Goal: Information Seeking & Learning: Check status

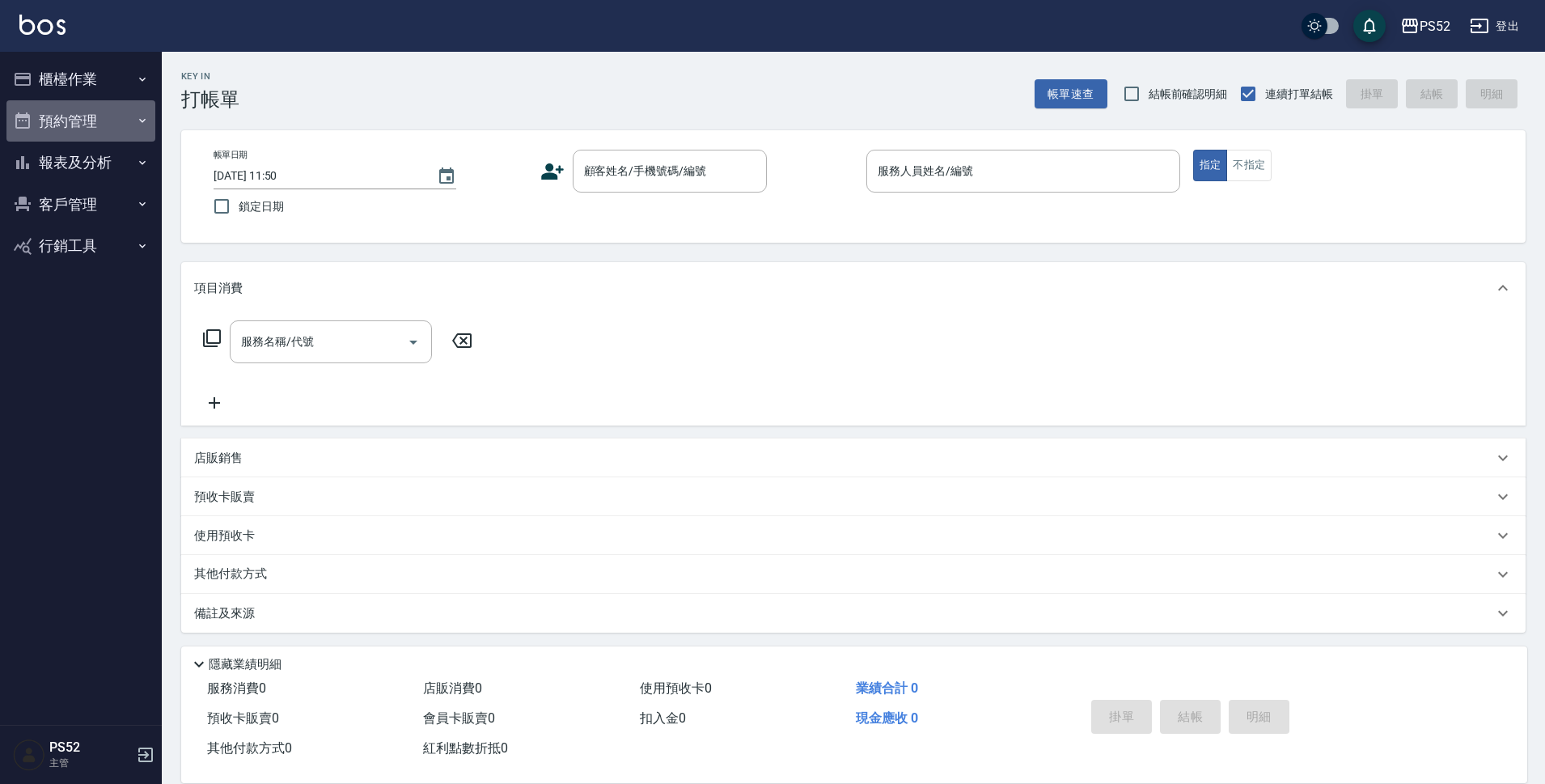
click at [94, 119] on button "預約管理" at bounding box center [81, 121] width 149 height 42
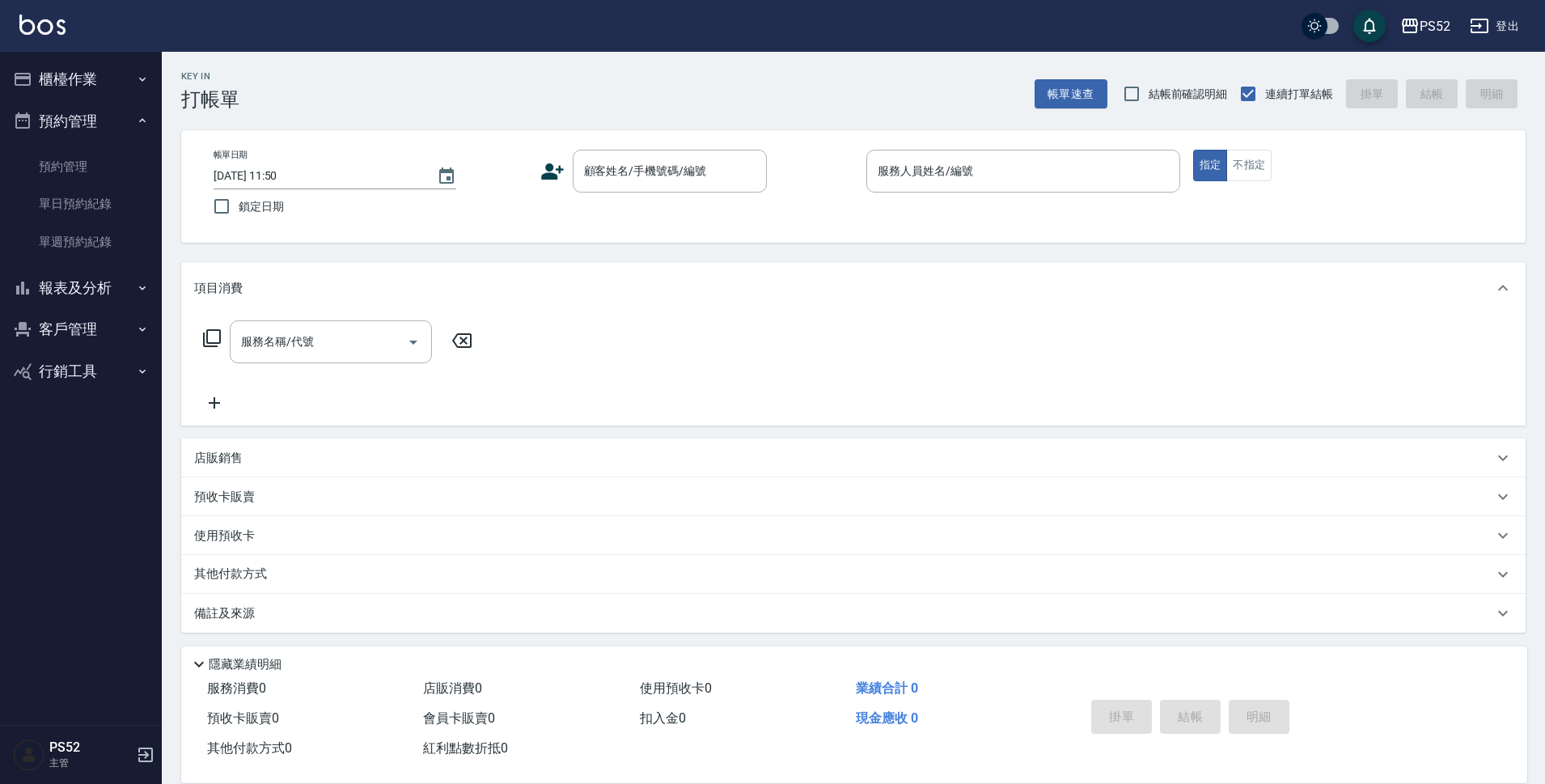
click at [99, 322] on button "客戶管理" at bounding box center [81, 329] width 149 height 42
click at [72, 361] on link "客戶列表" at bounding box center [81, 375] width 149 height 38
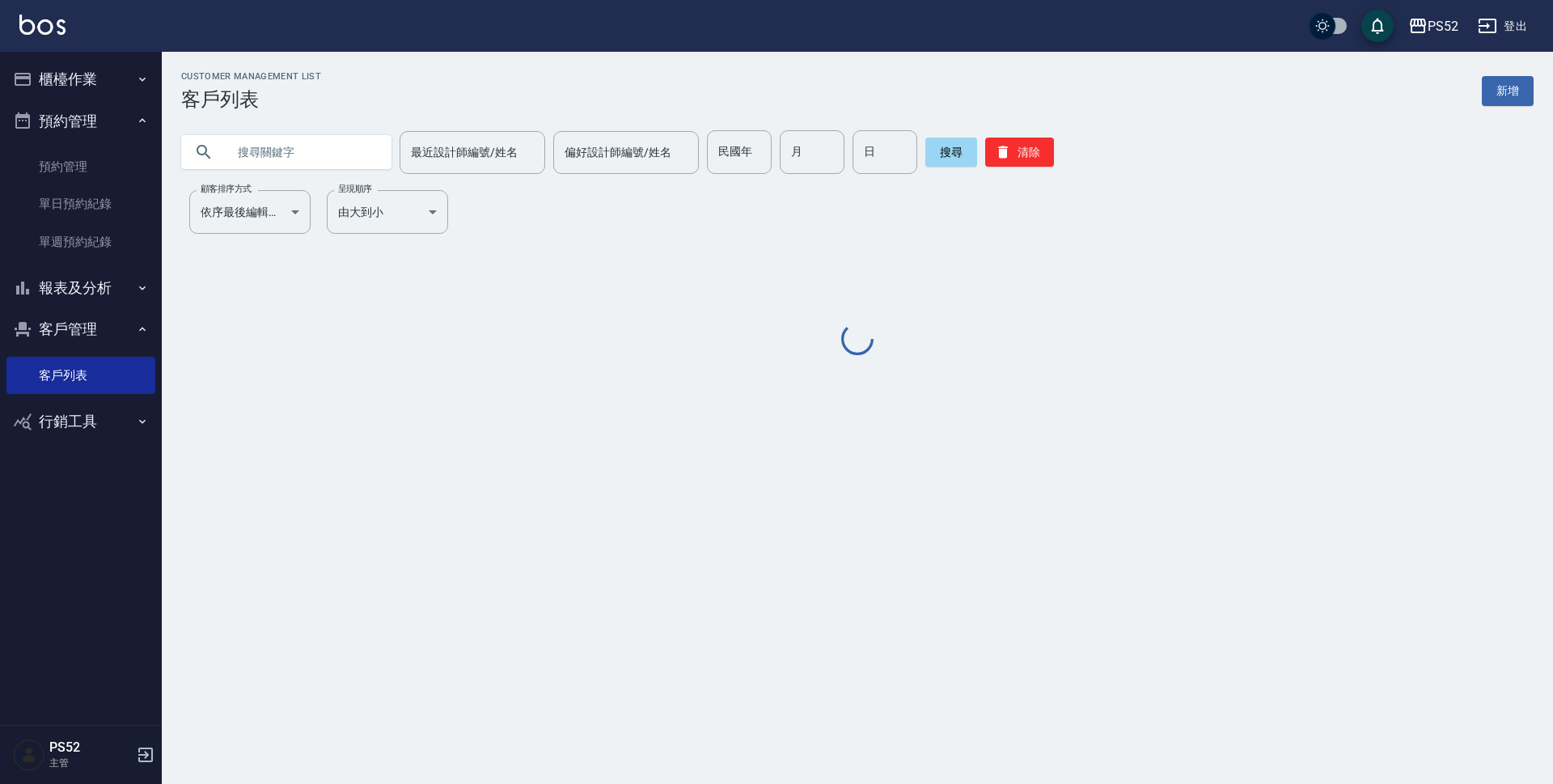
click at [323, 151] on input "text" at bounding box center [302, 152] width 152 height 44
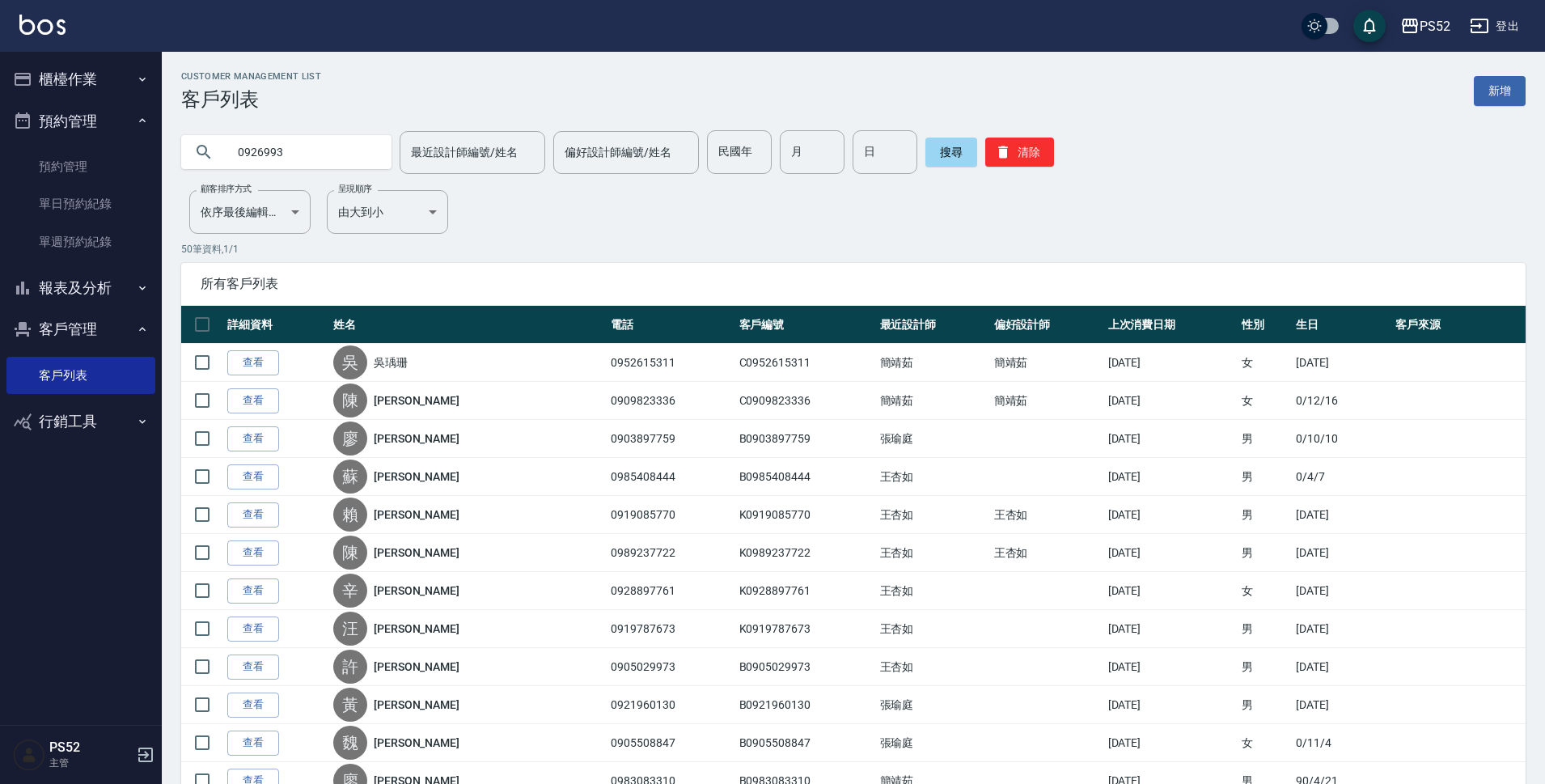
type input "0926993"
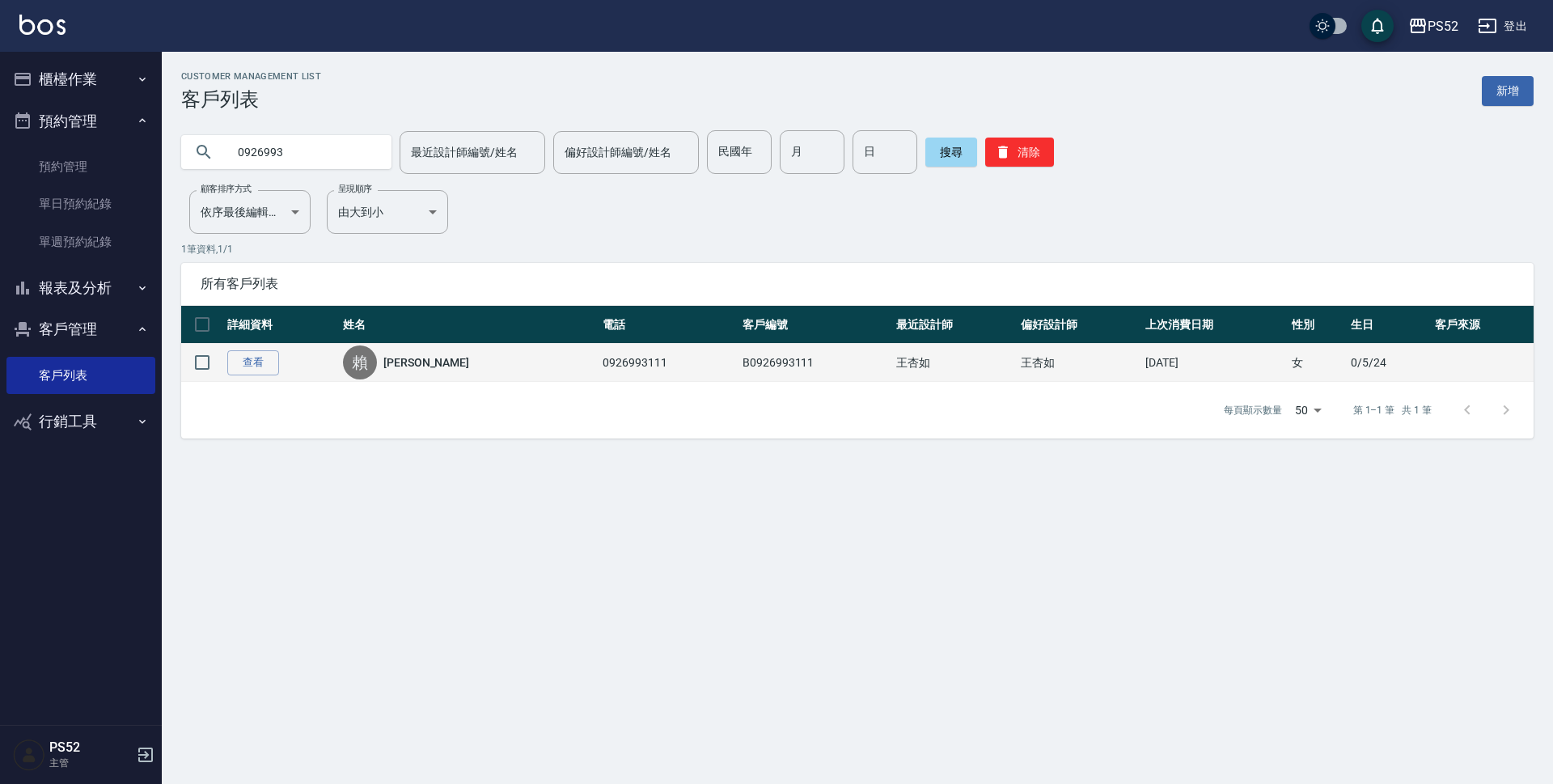
click at [409, 369] on link "[PERSON_NAME]" at bounding box center [426, 362] width 85 height 16
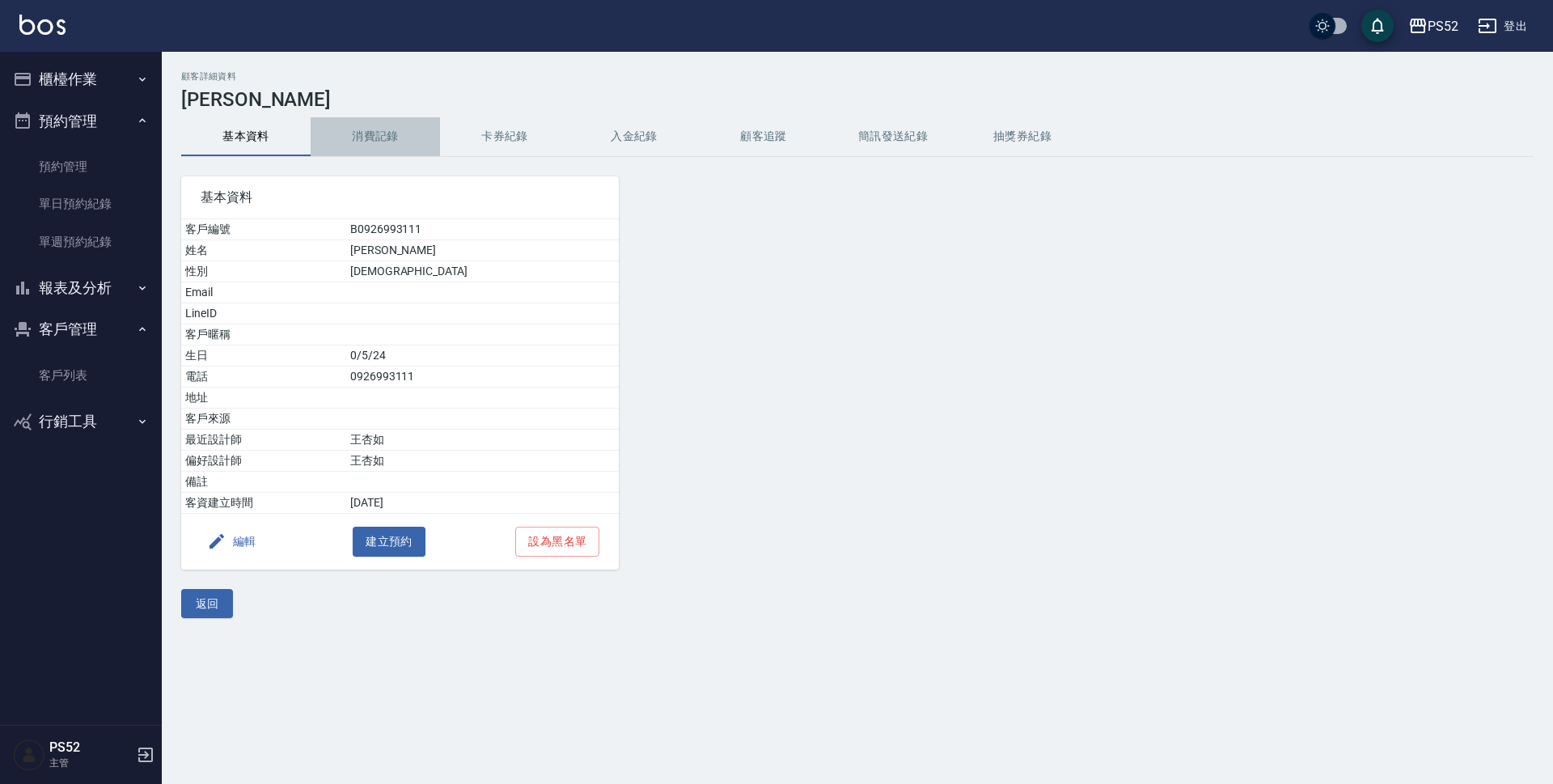
click at [364, 139] on button "消費記錄" at bounding box center [375, 136] width 129 height 38
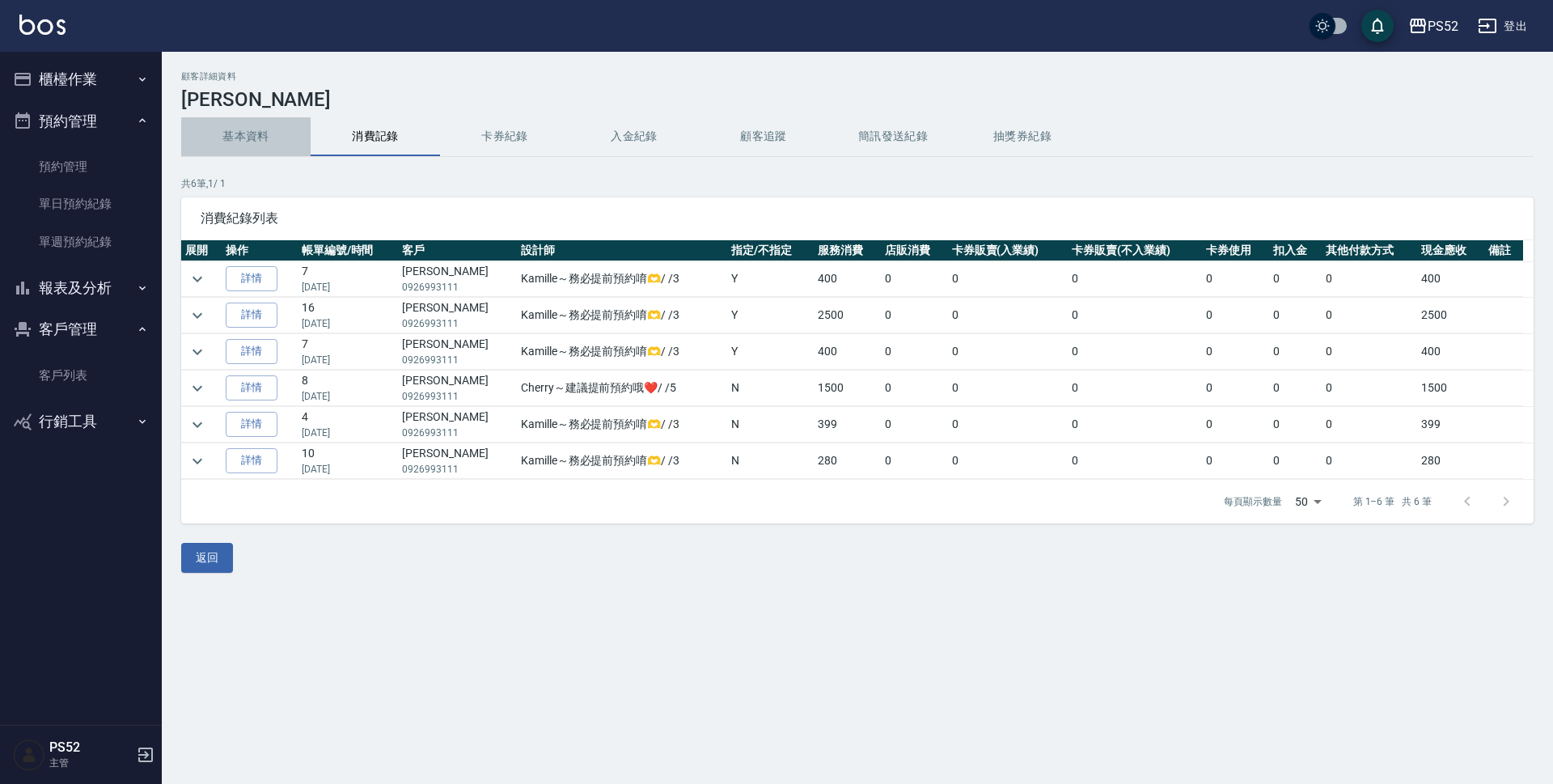
click at [249, 131] on button "基本資料" at bounding box center [246, 136] width 129 height 38
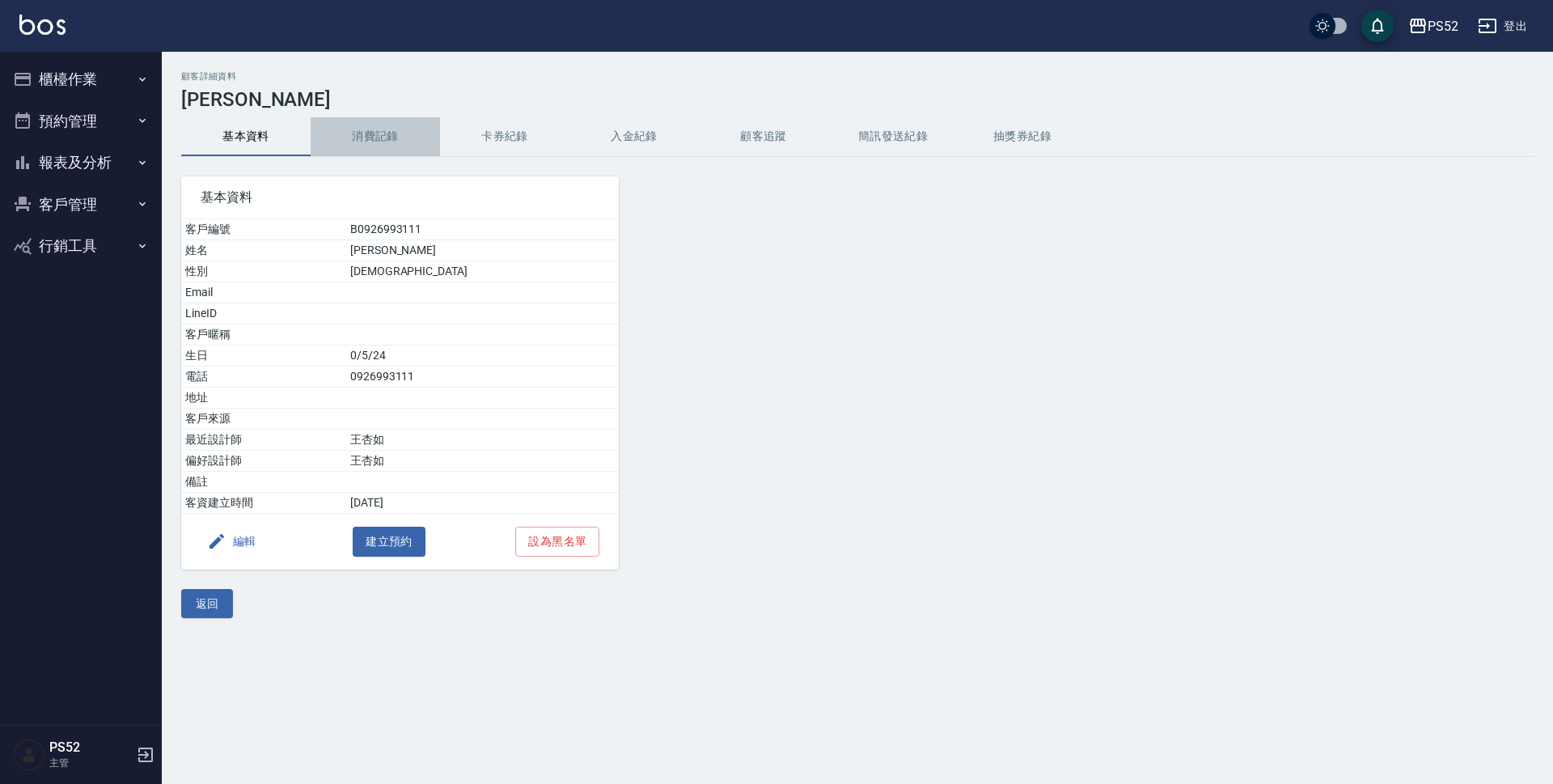
click at [374, 140] on button "消費記錄" at bounding box center [375, 136] width 129 height 38
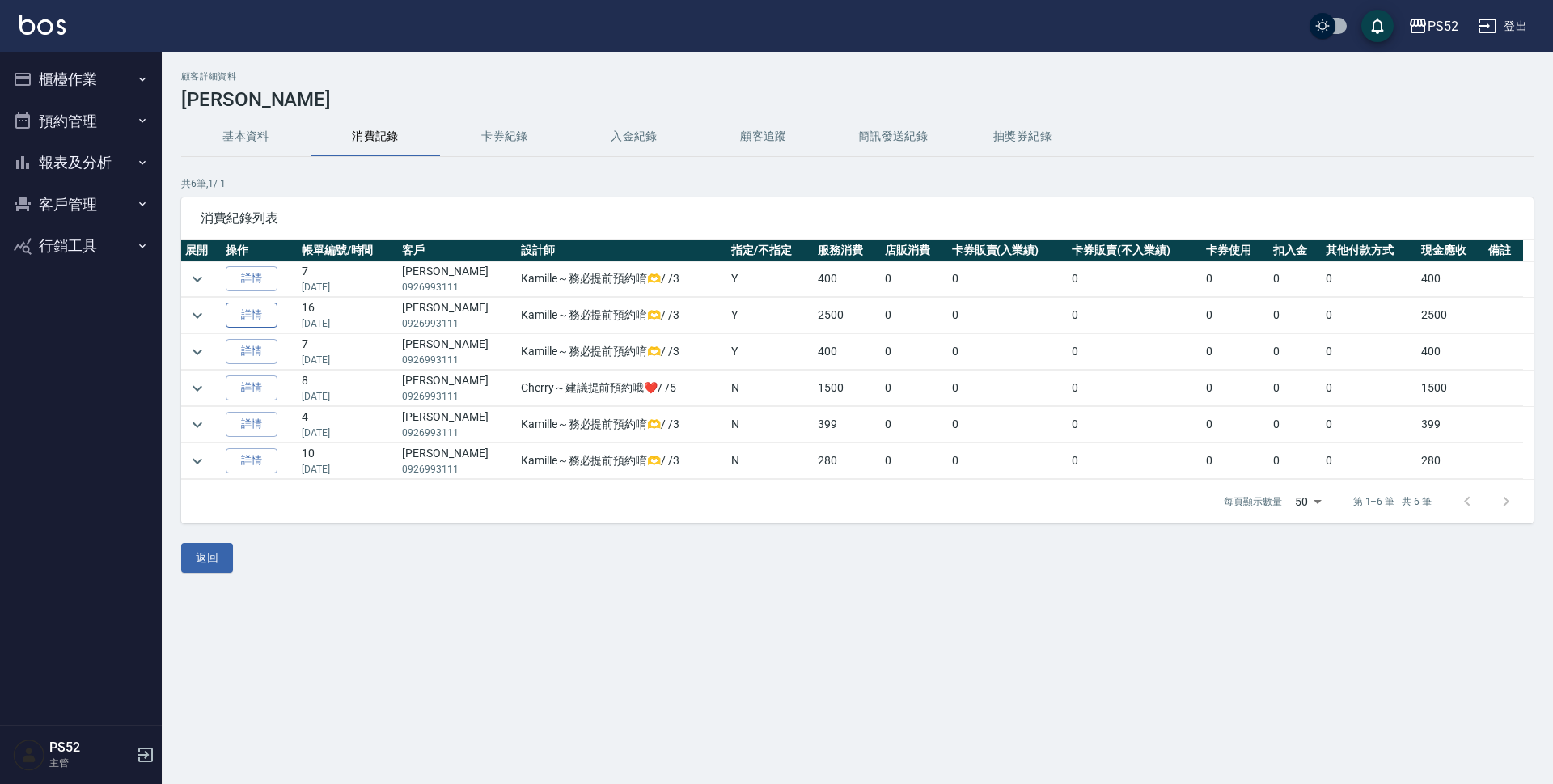
click at [245, 309] on link "詳情" at bounding box center [251, 315] width 52 height 25
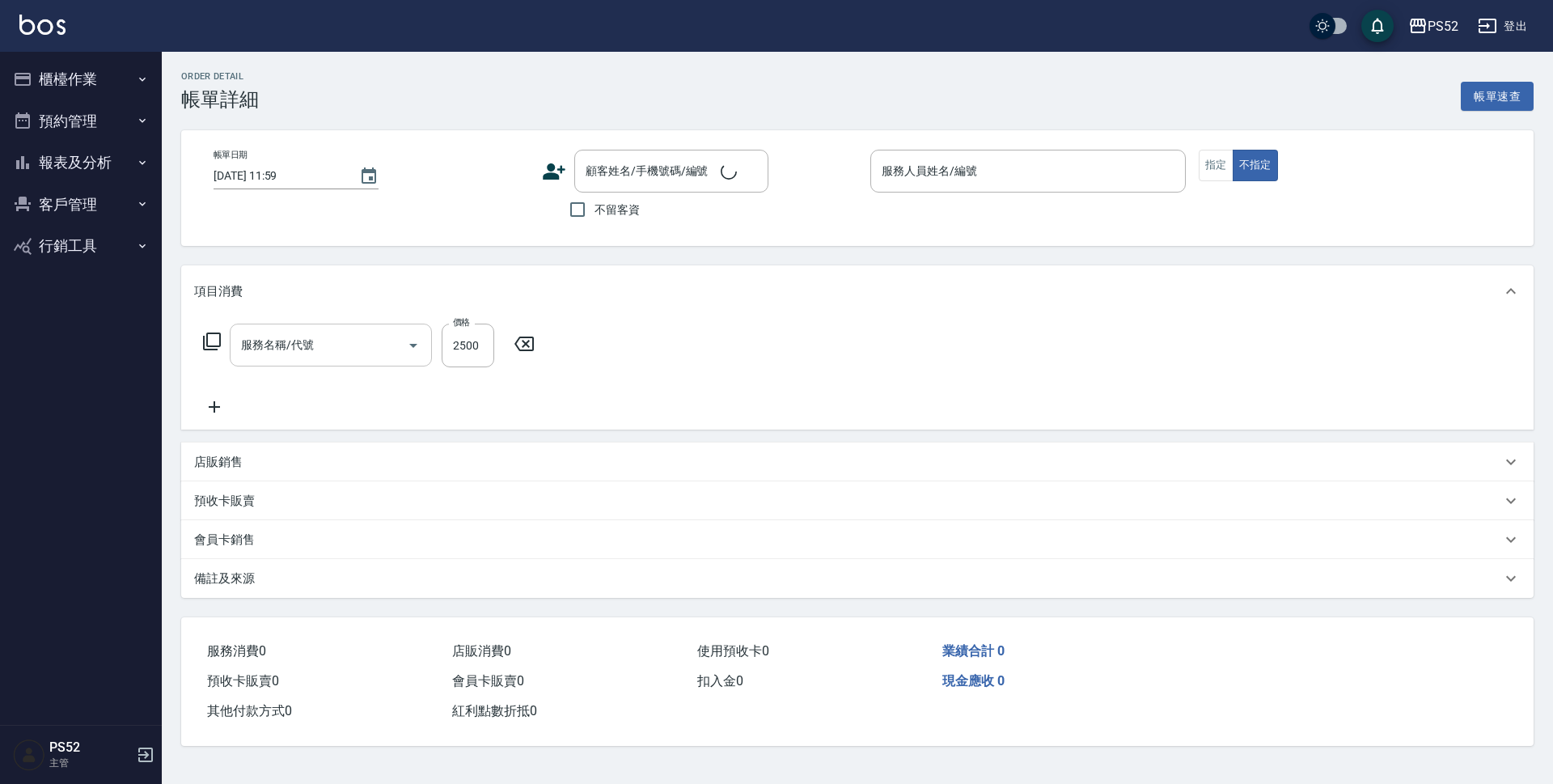
type input "2025/06/18 17:05"
type input "Kamille～務必提前預約唷🫶-3"
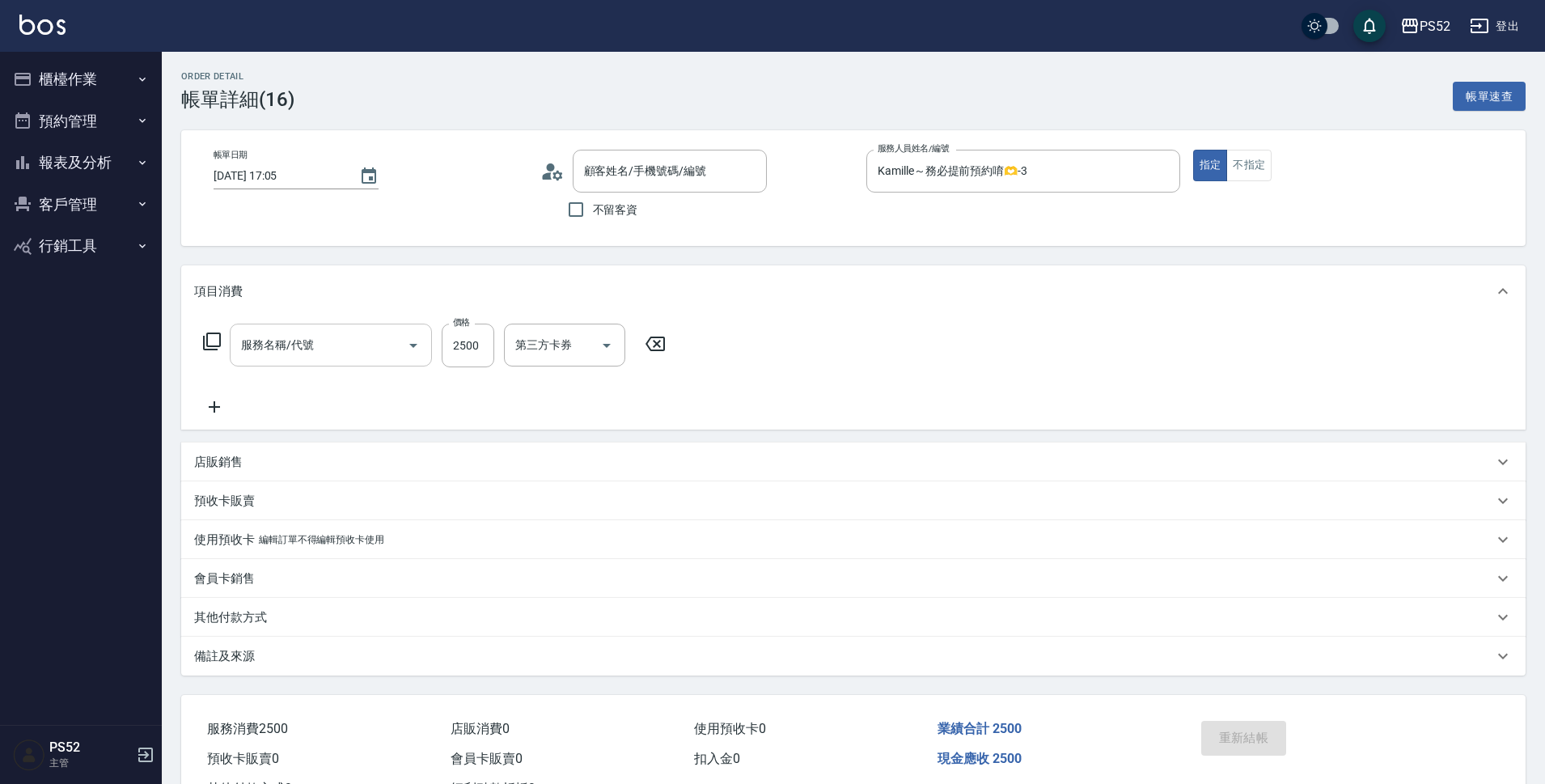
type input "燙D餐+BOY(P3)"
type input "賴明君/0926993111/B0926993111"
